Goal: Transaction & Acquisition: Purchase product/service

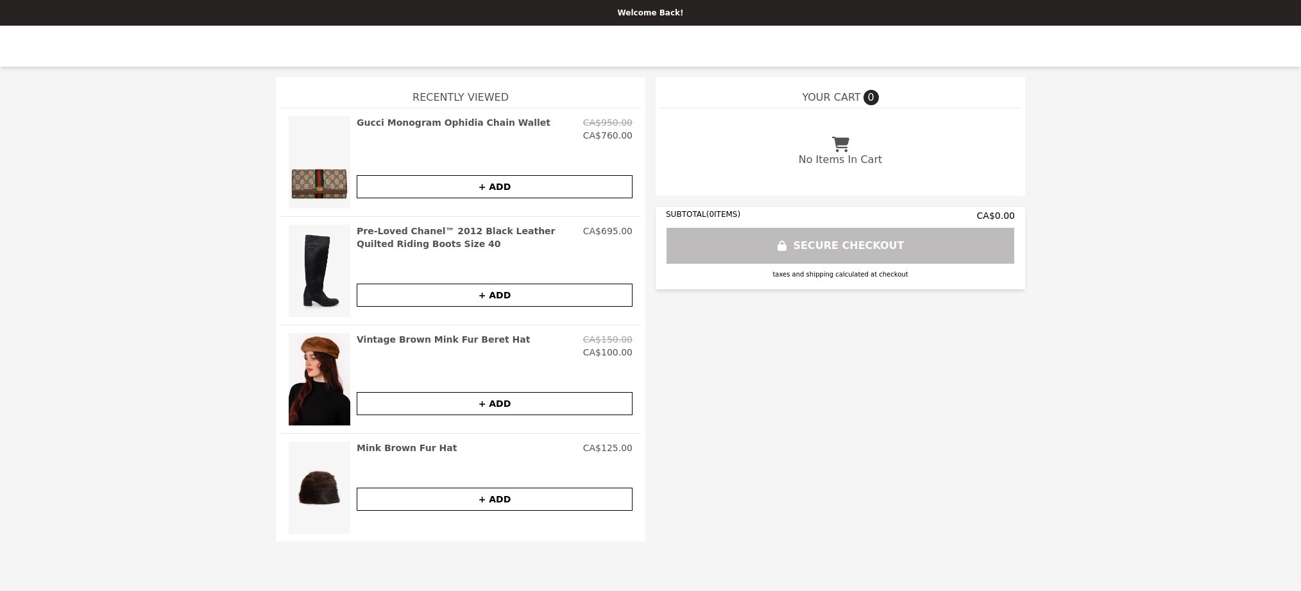
click at [664, 22] on div "Welcome Back!" at bounding box center [650, 13] width 1301 height 26
click at [664, 17] on p "Welcome Back!" at bounding box center [651, 13] width 1286 height 10
click at [365, 123] on h2 "Gucci Monogram Ophidia Chain Wallet" at bounding box center [454, 122] width 194 height 13
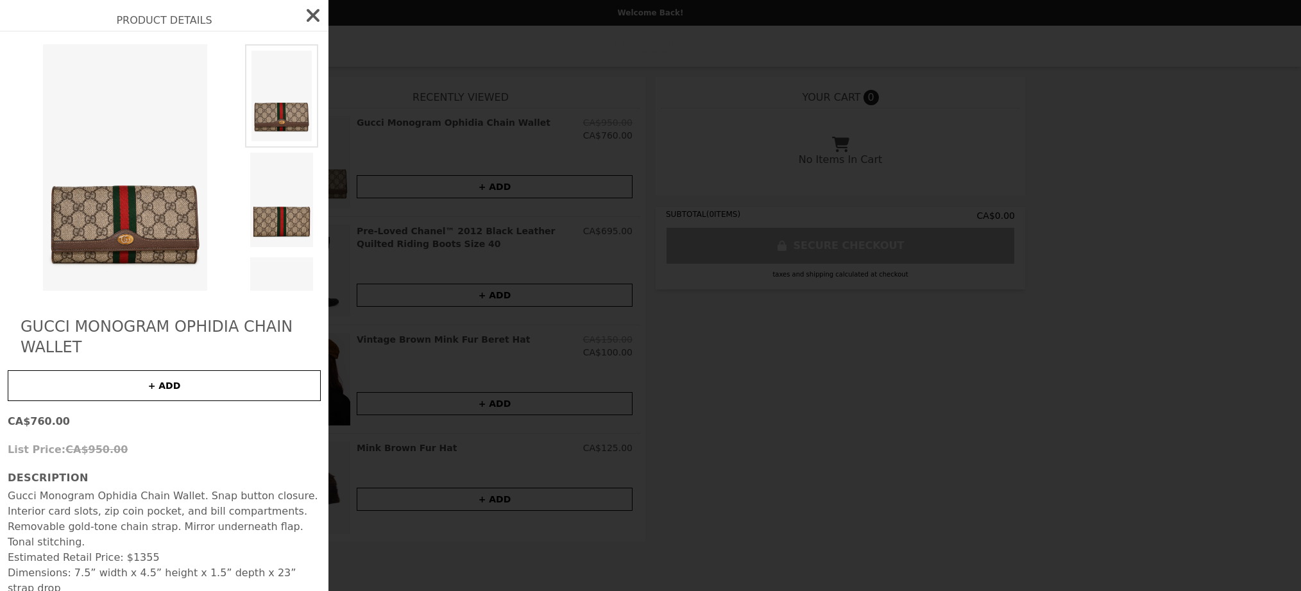
click at [314, 20] on icon "button" at bounding box center [313, 15] width 21 height 21
